Goal: Check status: Check status

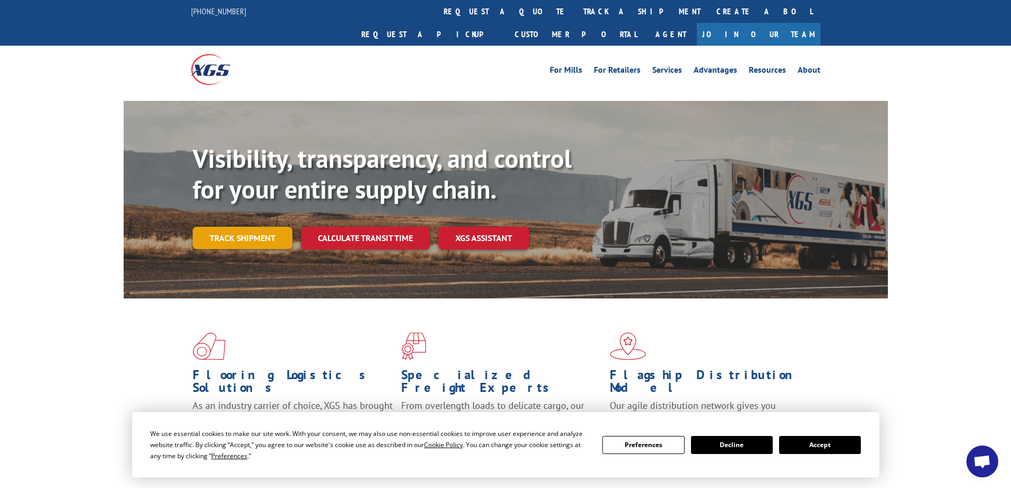
click at [247, 227] on link "Track shipment" at bounding box center [243, 238] width 100 height 22
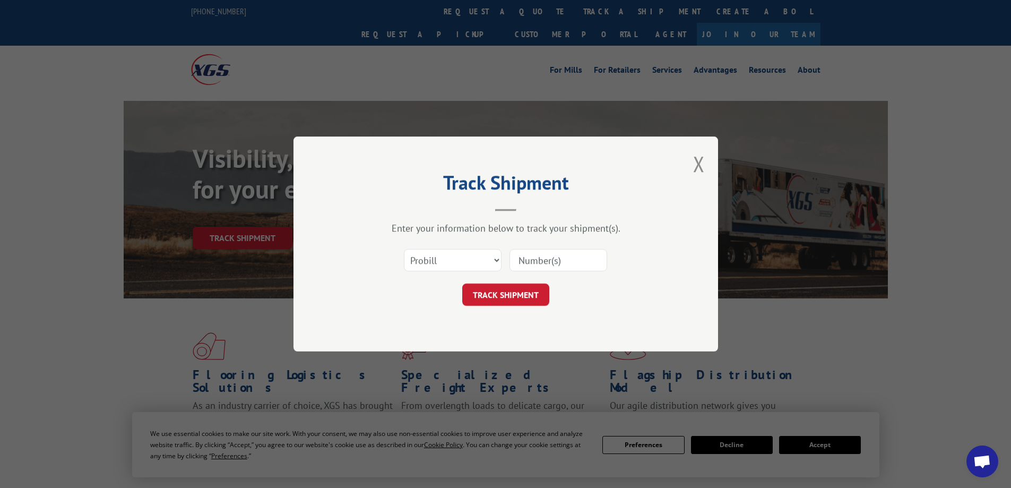
click at [539, 260] on input at bounding box center [559, 260] width 98 height 22
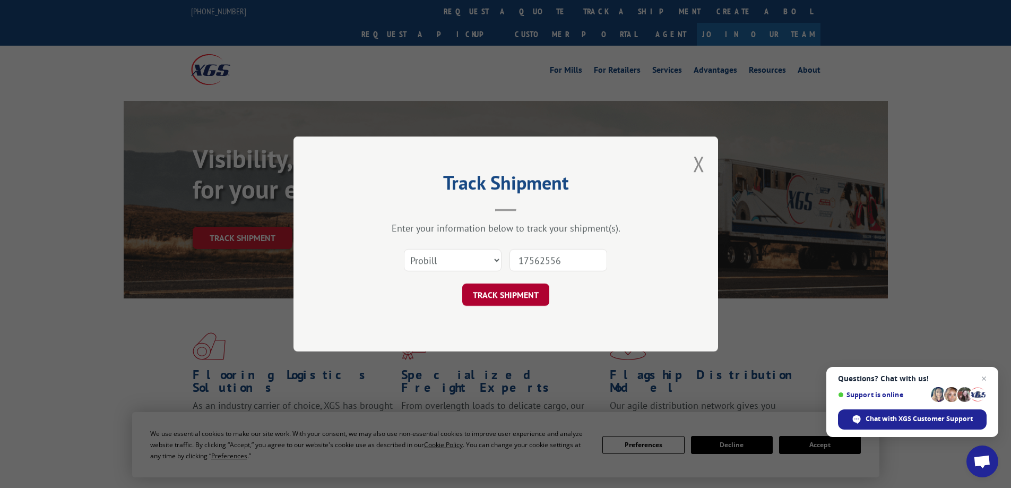
type input "17562556"
click at [507, 292] on button "TRACK SHIPMENT" at bounding box center [505, 294] width 87 height 22
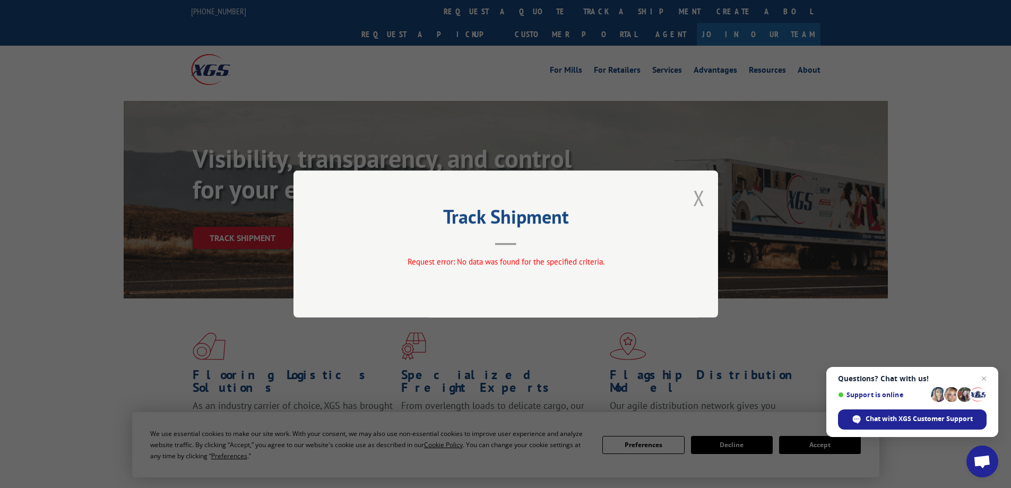
click at [704, 197] on button "Close modal" at bounding box center [699, 198] width 12 height 28
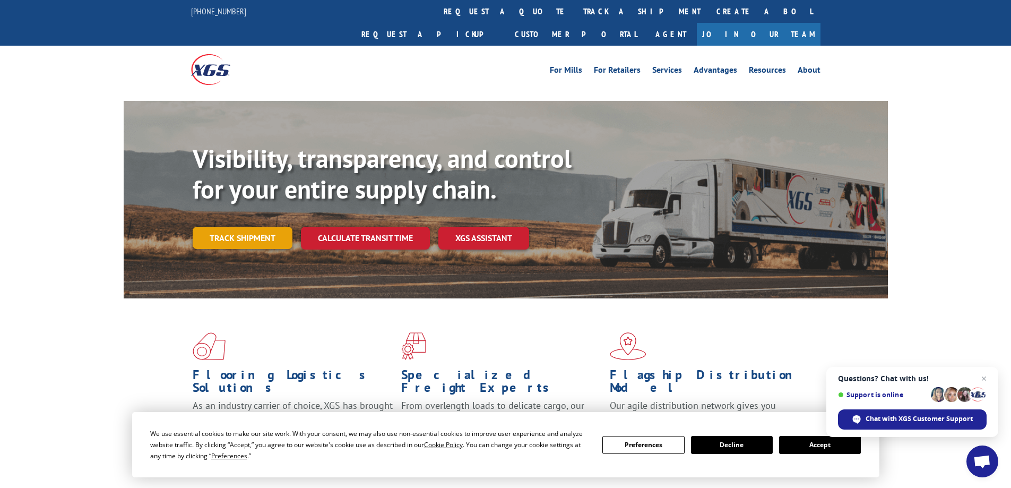
click at [253, 227] on link "Track shipment" at bounding box center [243, 238] width 100 height 22
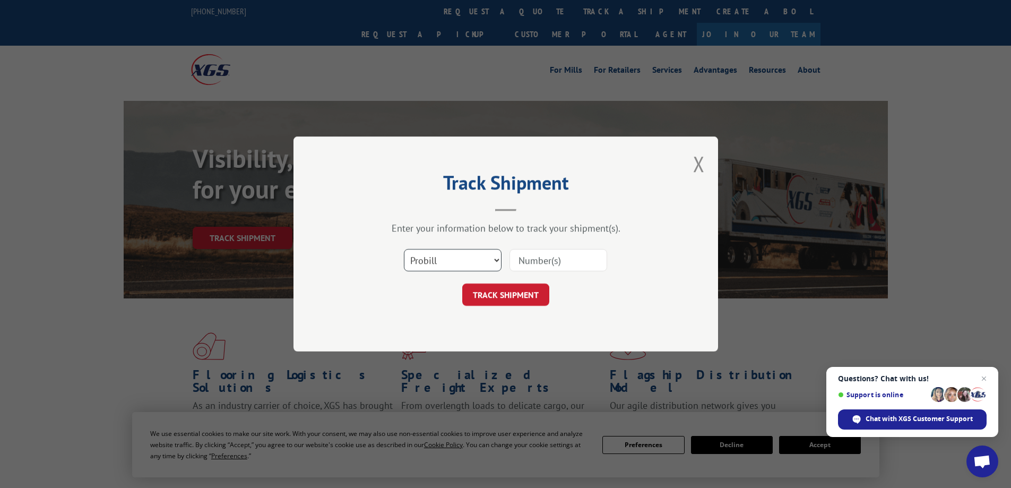
click at [471, 252] on select "Select category... Probill BOL PO" at bounding box center [453, 260] width 98 height 22
select select "bol"
click at [404, 249] on select "Select category... Probill BOL PO" at bounding box center [453, 260] width 98 height 22
click at [554, 266] on input at bounding box center [559, 260] width 98 height 22
type input "CJN002845536"
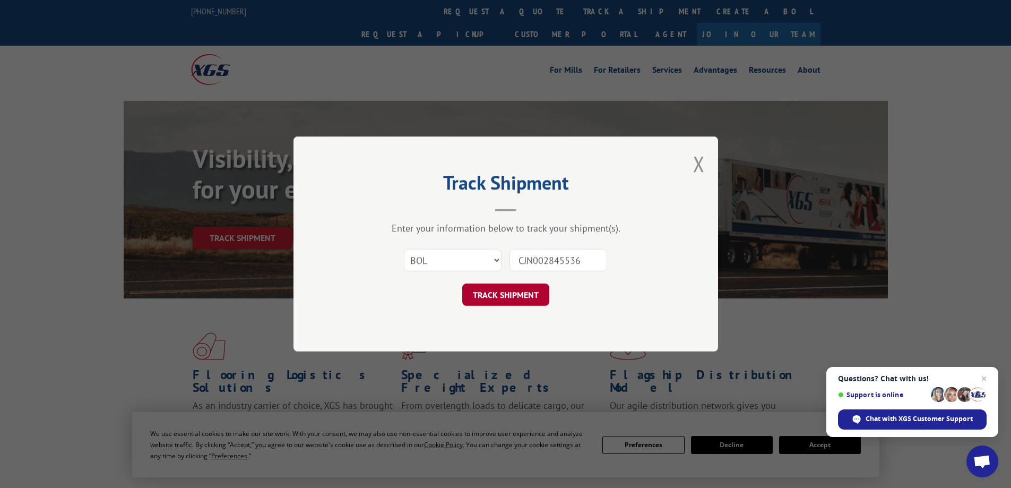
click at [519, 293] on button "TRACK SHIPMENT" at bounding box center [505, 294] width 87 height 22
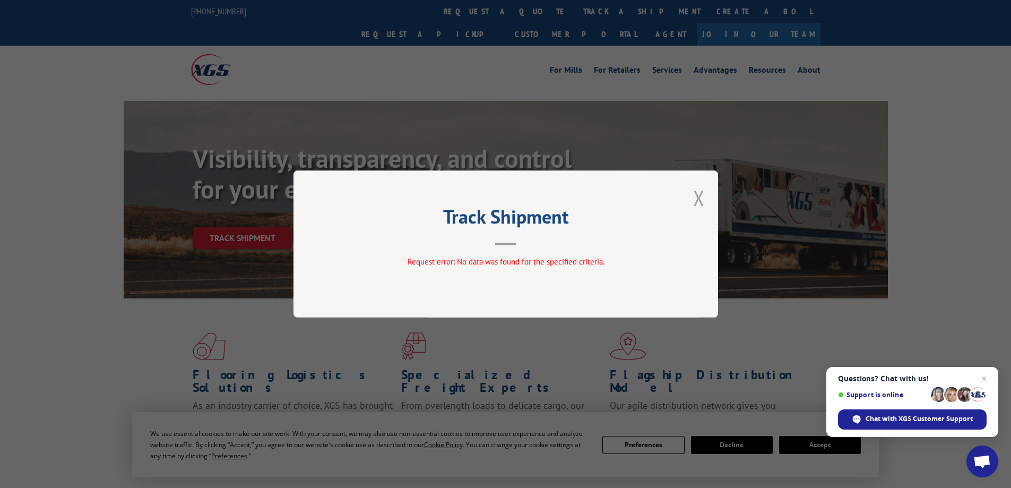
click at [694, 198] on button "Close modal" at bounding box center [699, 198] width 12 height 28
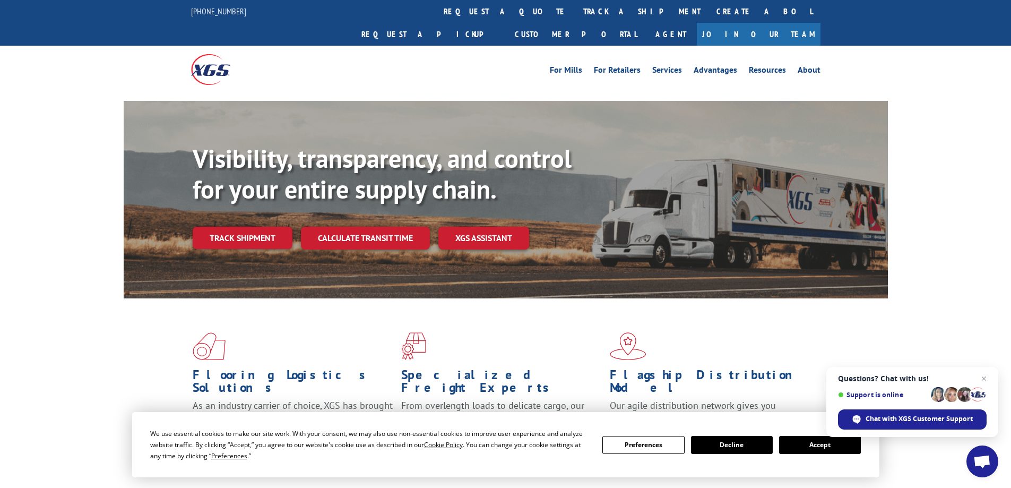
click at [794, 446] on button "Accept" at bounding box center [820, 445] width 82 height 18
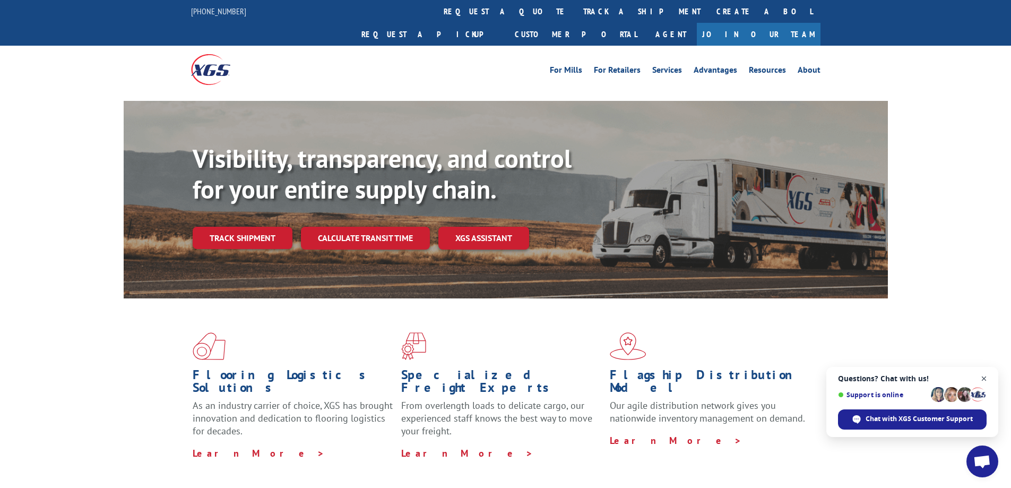
click at [985, 377] on span "Close chat" at bounding box center [984, 378] width 13 height 13
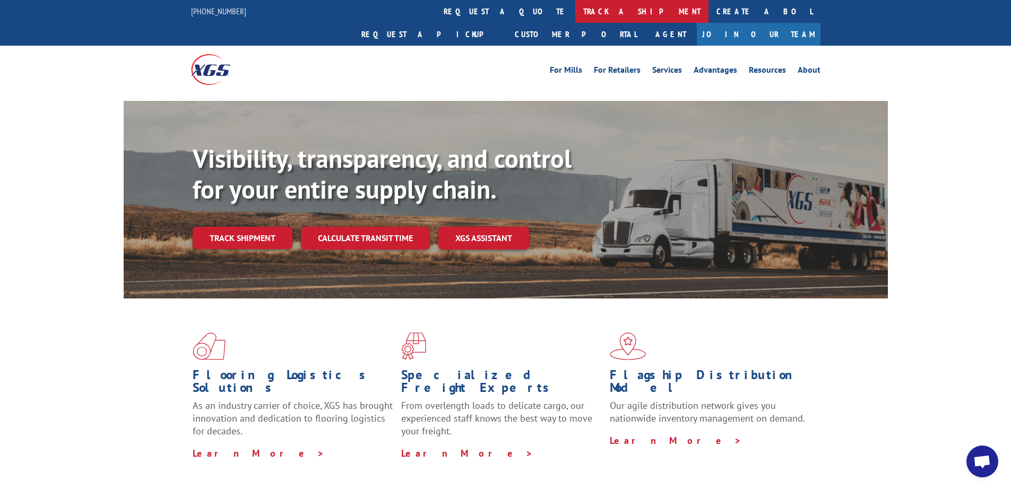
click at [575, 14] on link "track a shipment" at bounding box center [641, 11] width 133 height 23
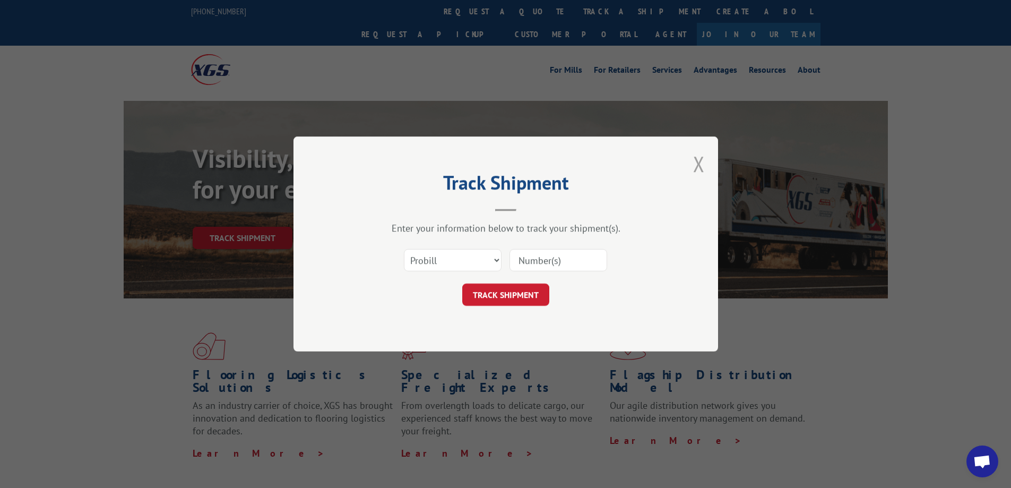
click at [694, 172] on button "Close modal" at bounding box center [699, 164] width 12 height 28
